Goal: Transaction & Acquisition: Purchase product/service

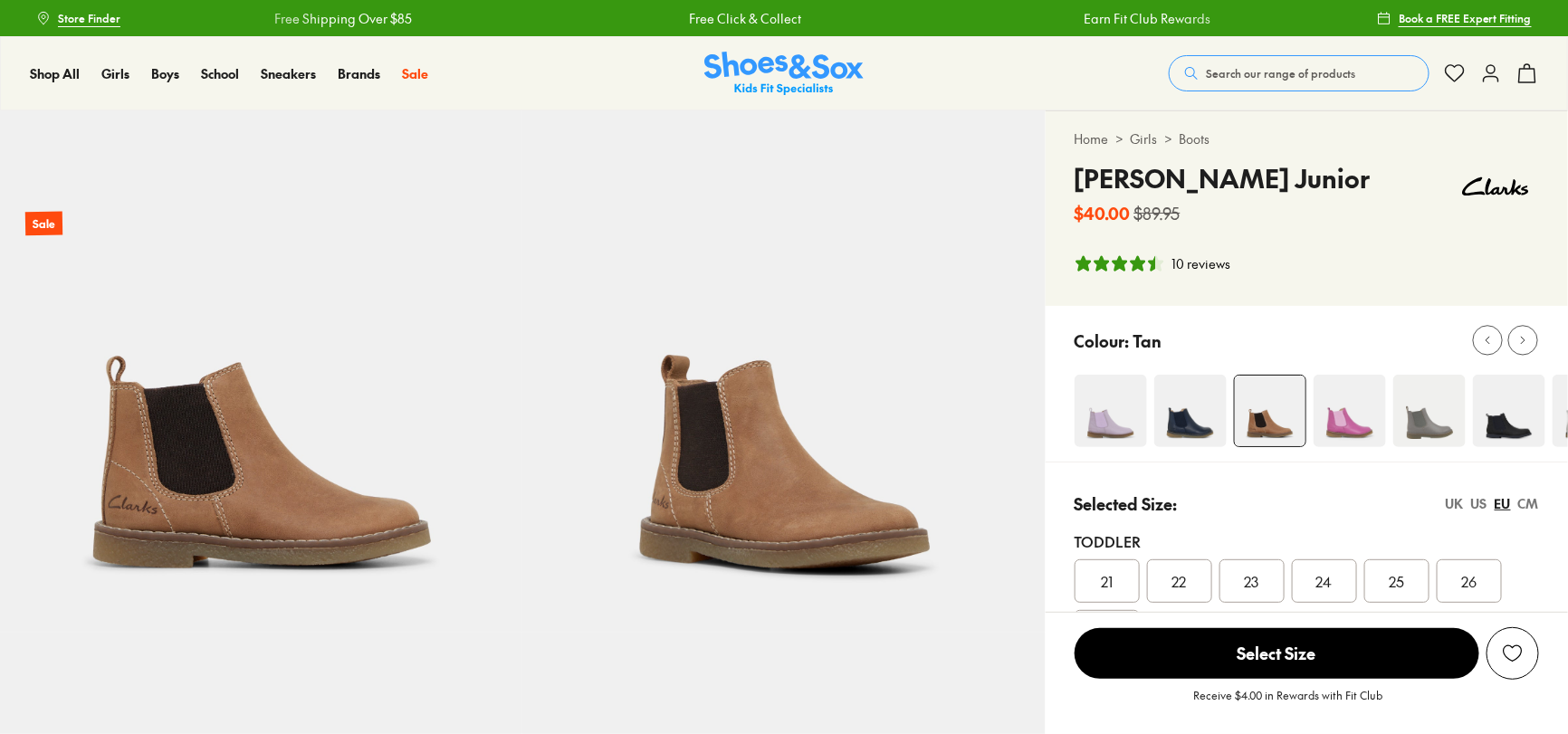
select select "*"
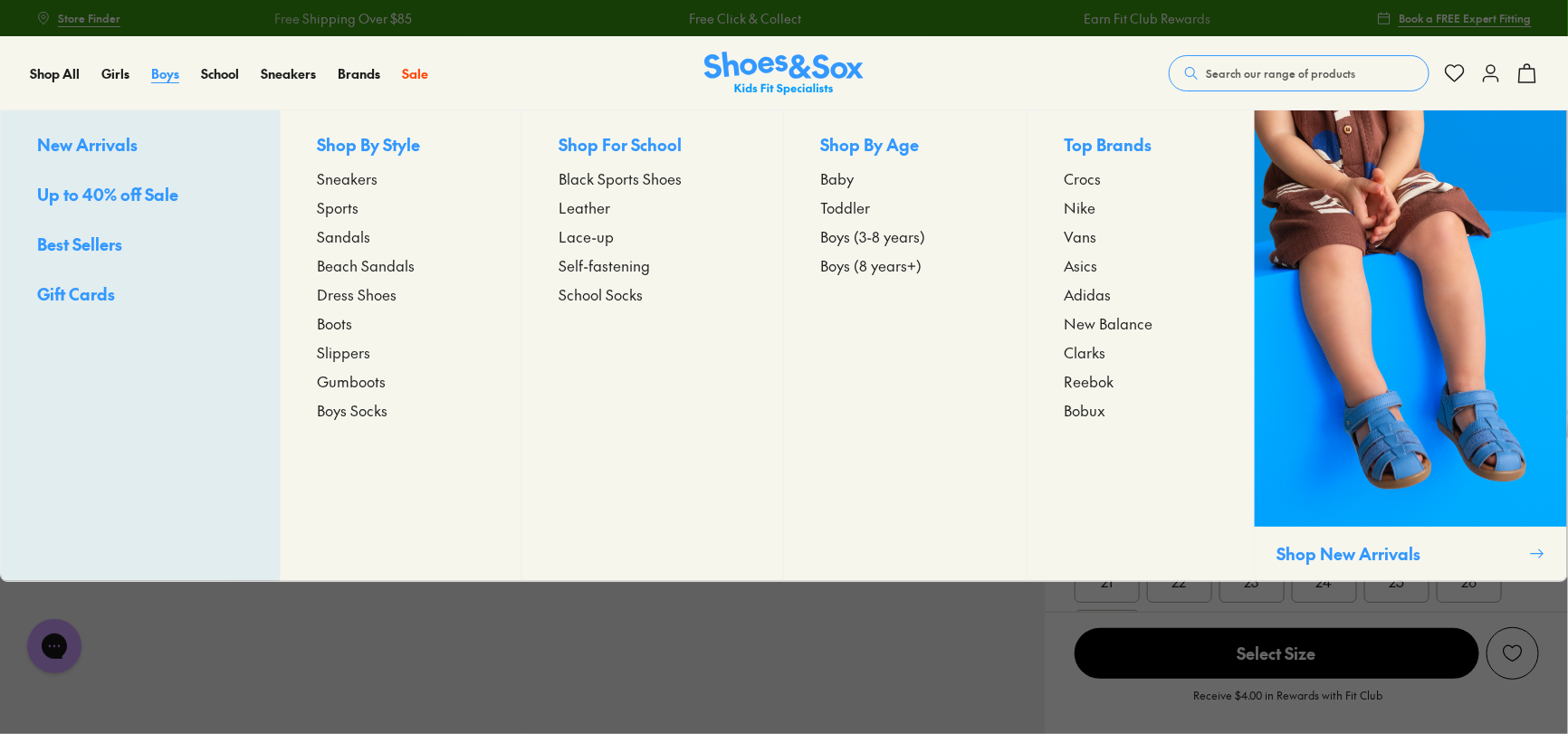
click at [165, 73] on span "Boys" at bounding box center [164, 73] width 28 height 18
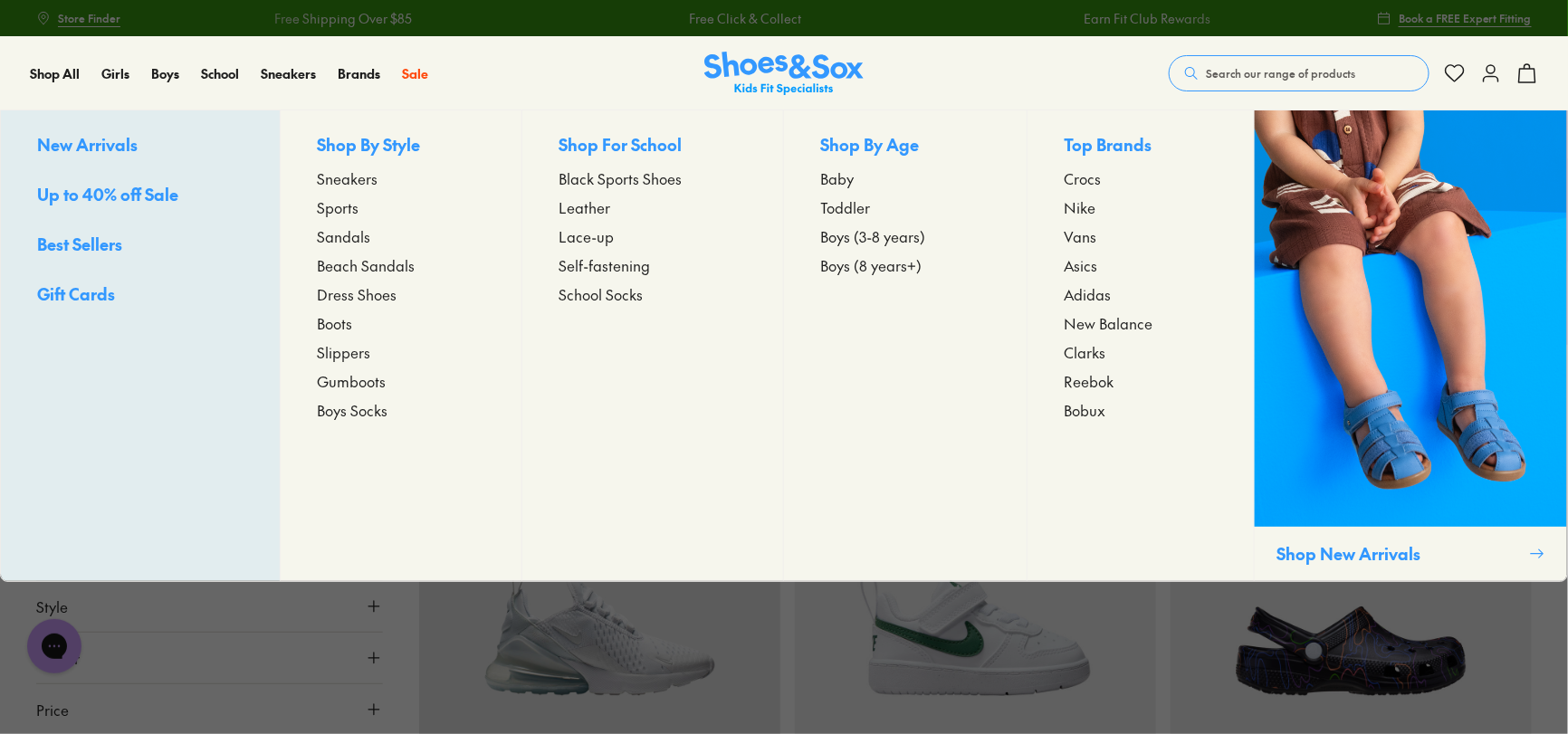
click at [849, 183] on span "Baby" at bounding box center [837, 178] width 34 height 22
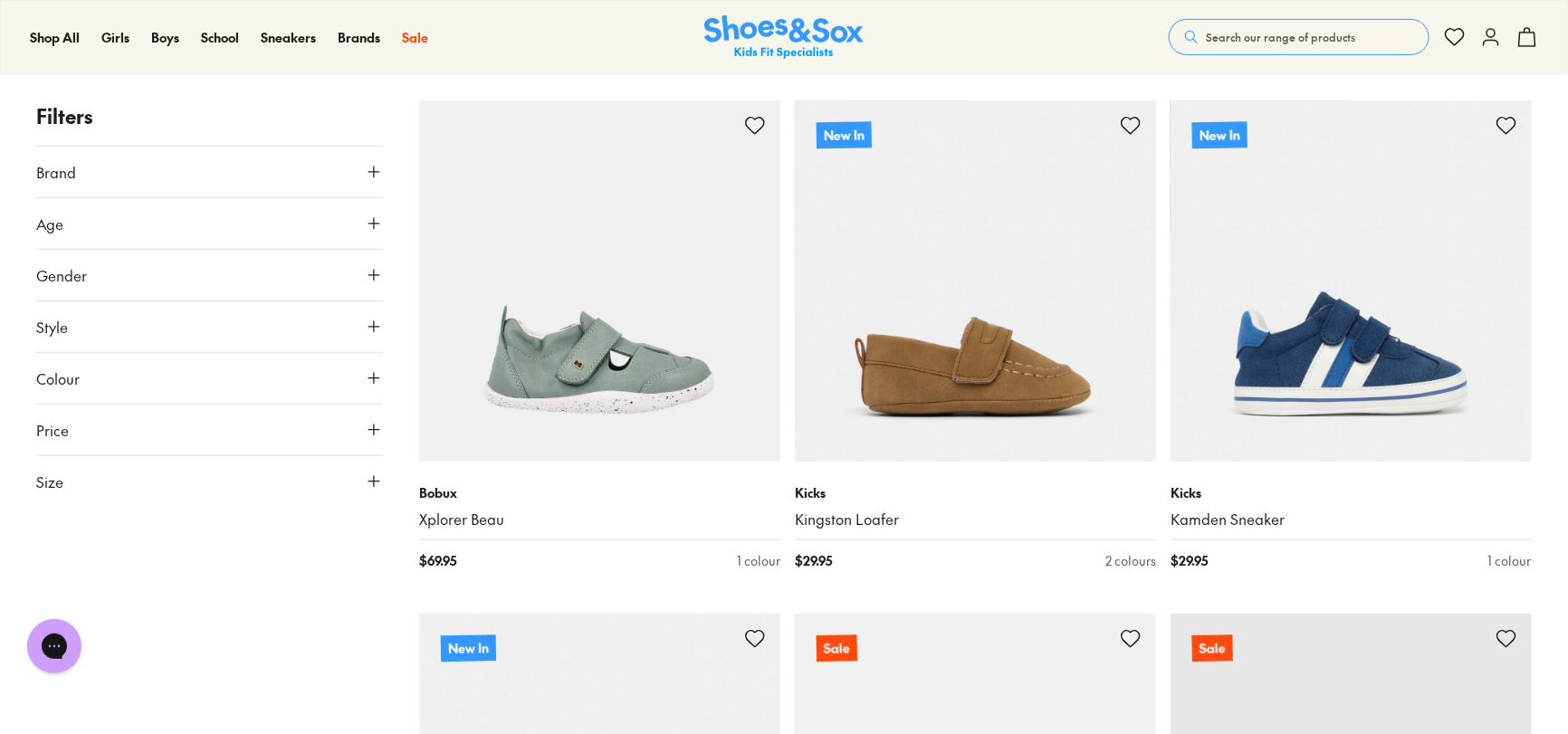
scroll to position [3440, 0]
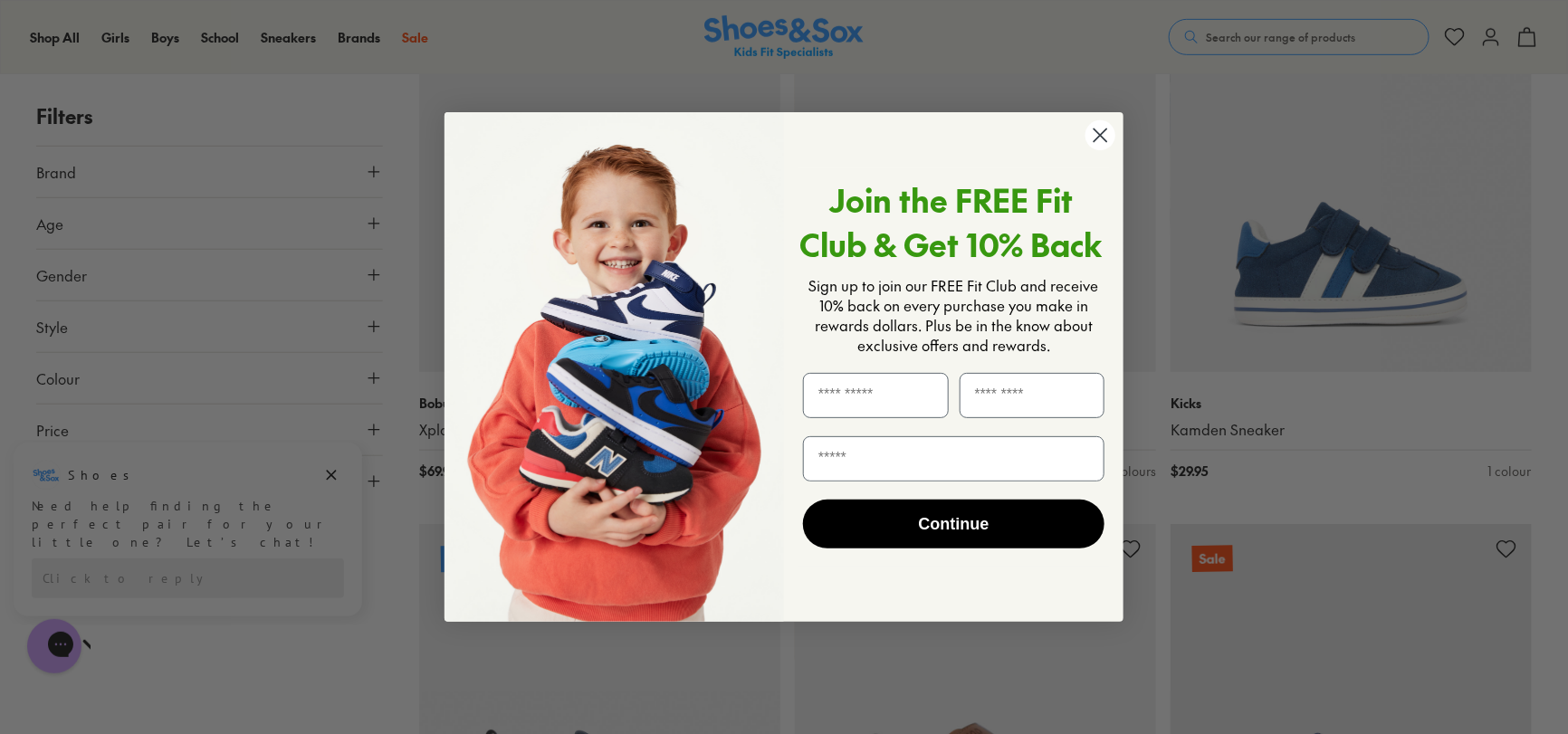
click at [1105, 133] on circle "Close dialog" at bounding box center [1100, 135] width 30 height 30
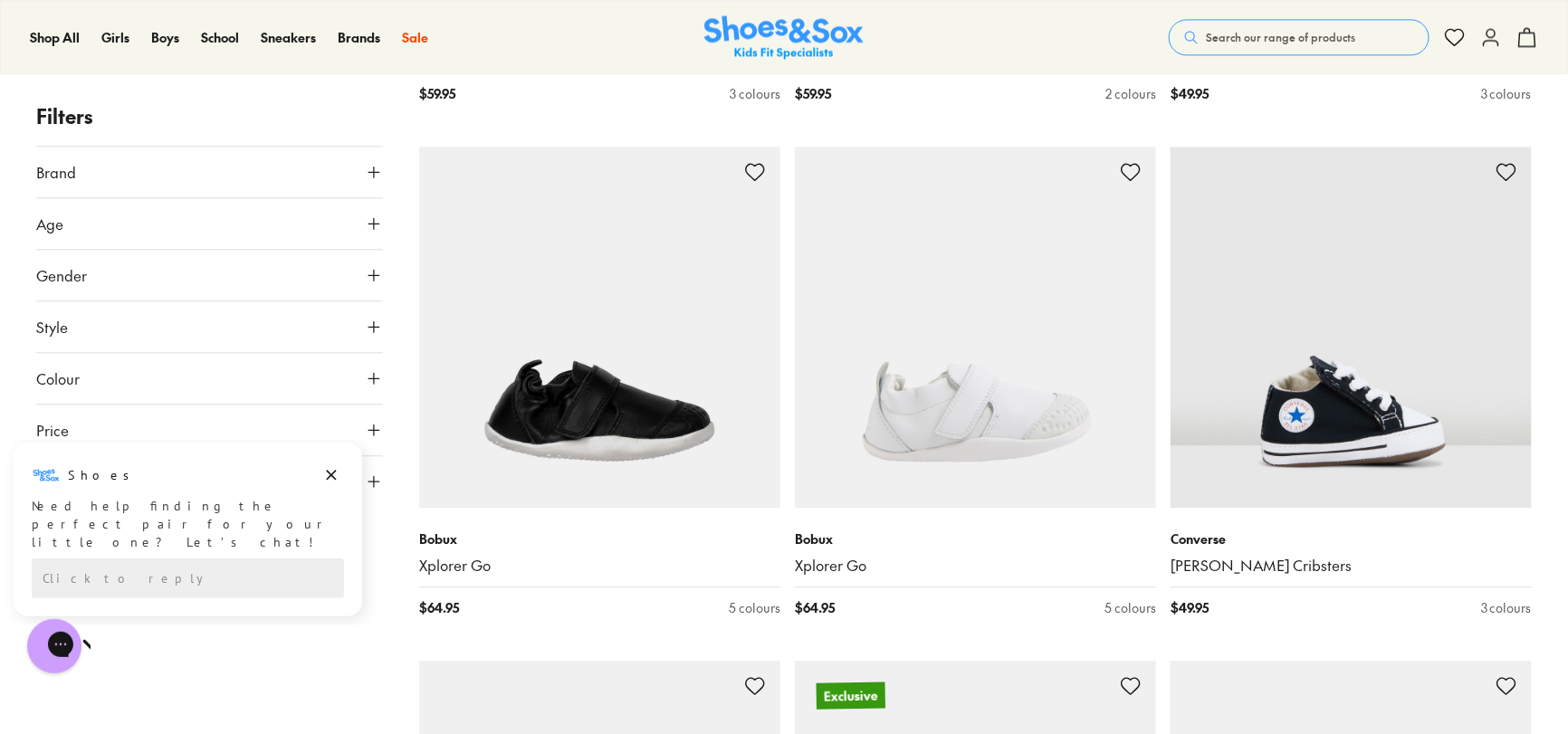
scroll to position [1628, 0]
